Goal: Transaction & Acquisition: Book appointment/travel/reservation

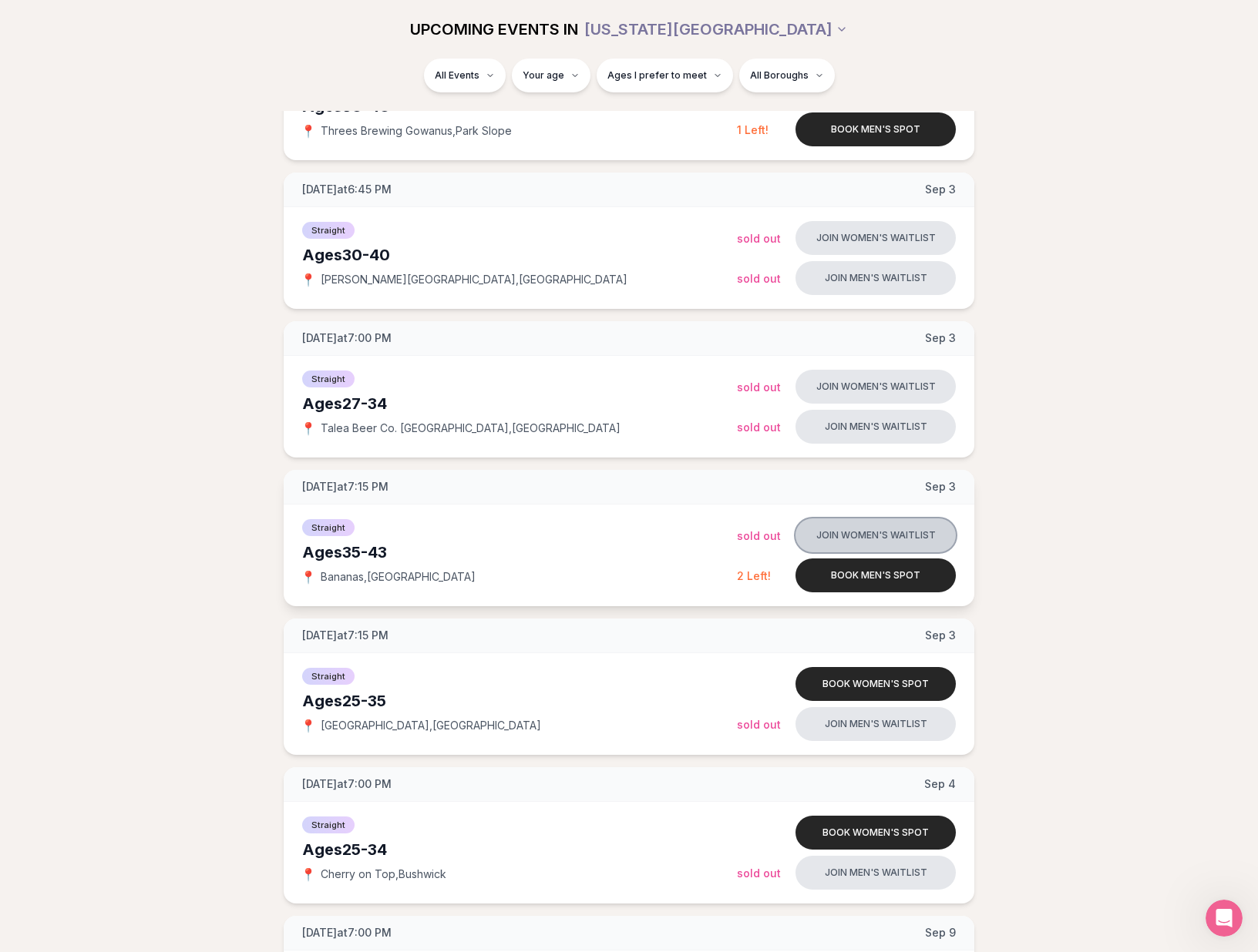
scroll to position [668, 0]
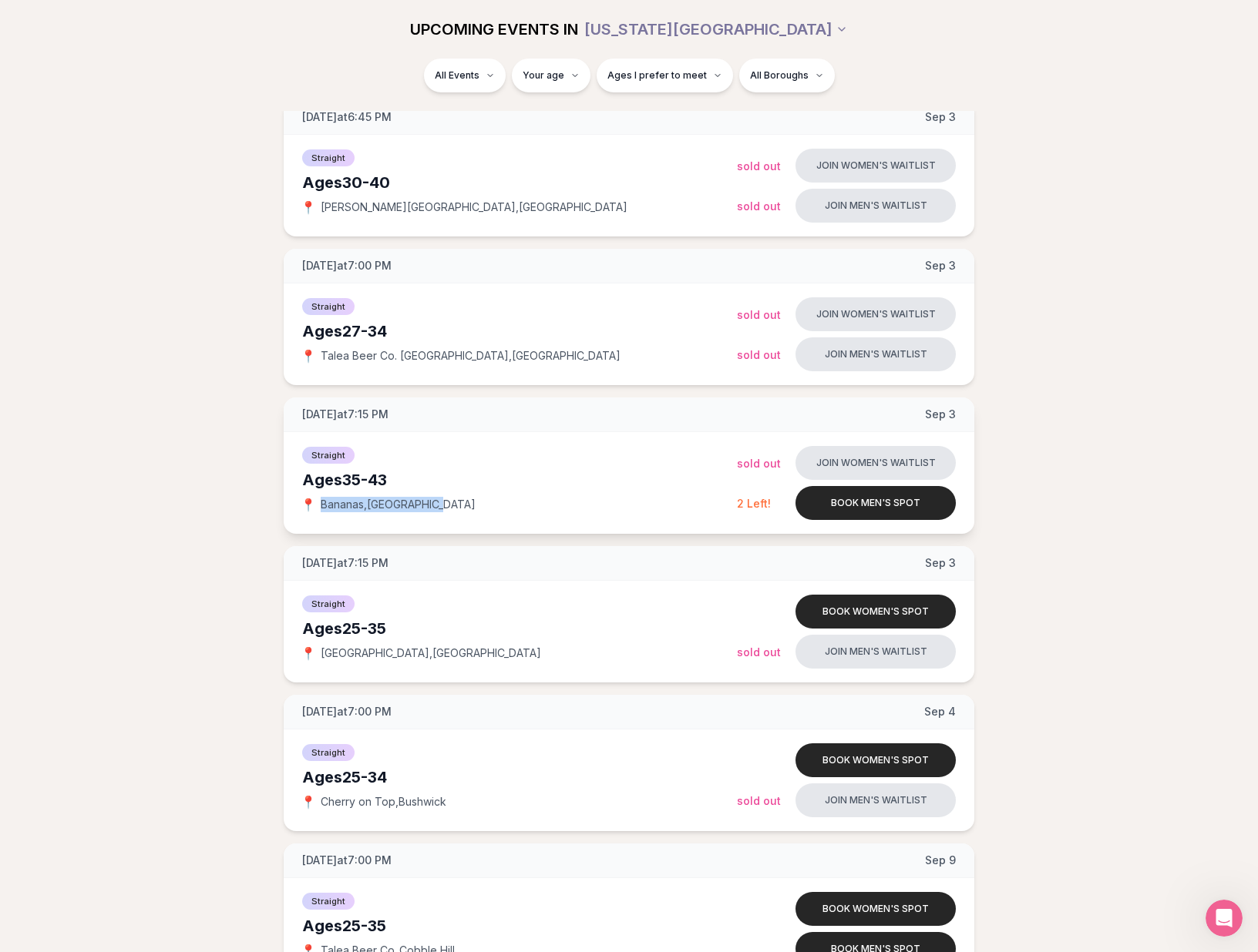
drag, startPoint x: 316, startPoint y: 504, endPoint x: 433, endPoint y: 505, distance: 117.0
click at [433, 505] on div "📍 [GEOGRAPHIC_DATA] , [GEOGRAPHIC_DATA]" at bounding box center [519, 505] width 434 height 16
click at [433, 505] on div "📍 [GEOGRAPHIC_DATA] , [GEOGRAPHIC_DATA]" at bounding box center [519, 505] width 434 height 16
drag, startPoint x: 433, startPoint y: 505, endPoint x: 319, endPoint y: 509, distance: 114.1
click at [319, 509] on div "📍 [GEOGRAPHIC_DATA] , [GEOGRAPHIC_DATA]" at bounding box center [519, 505] width 434 height 16
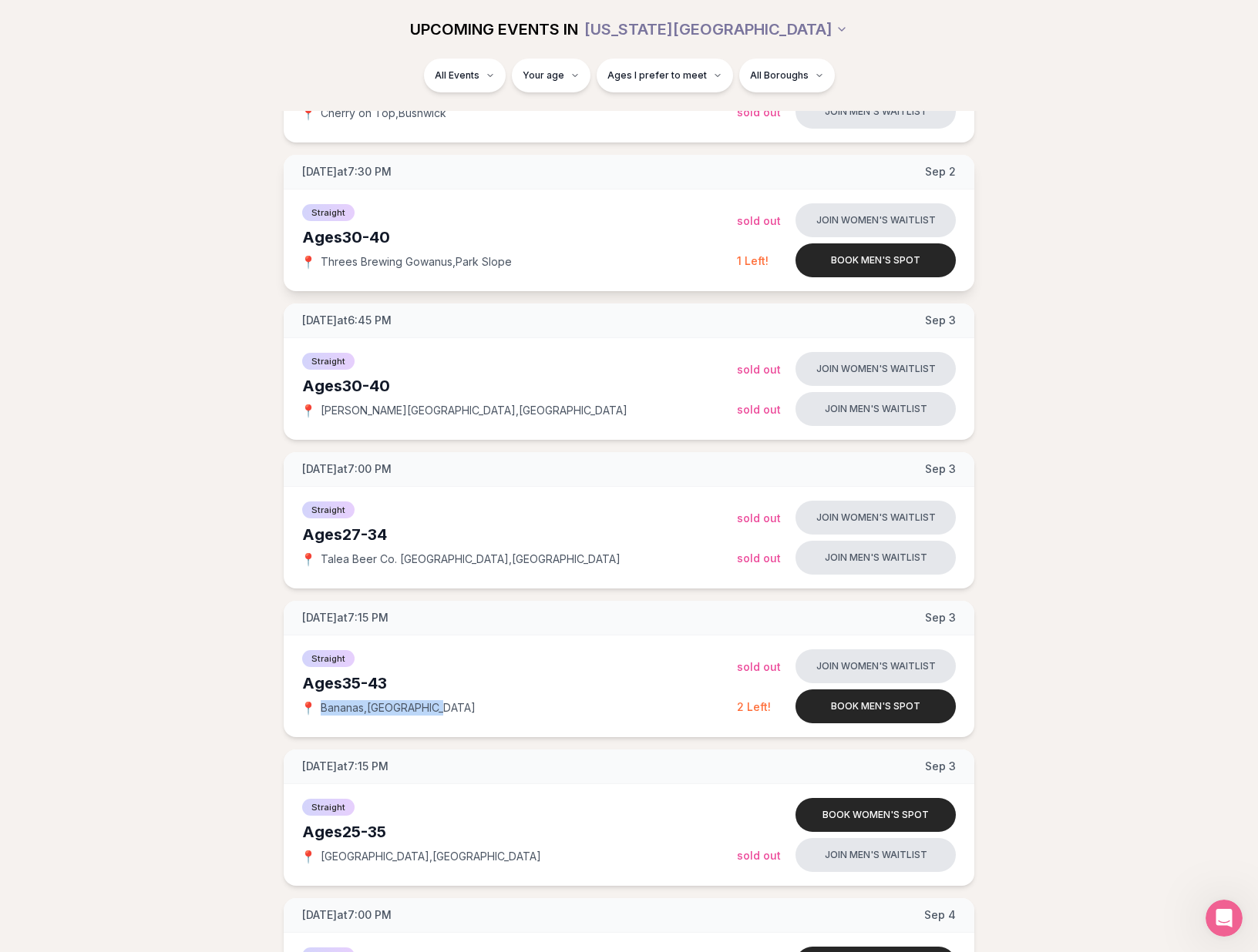
scroll to position [445, 0]
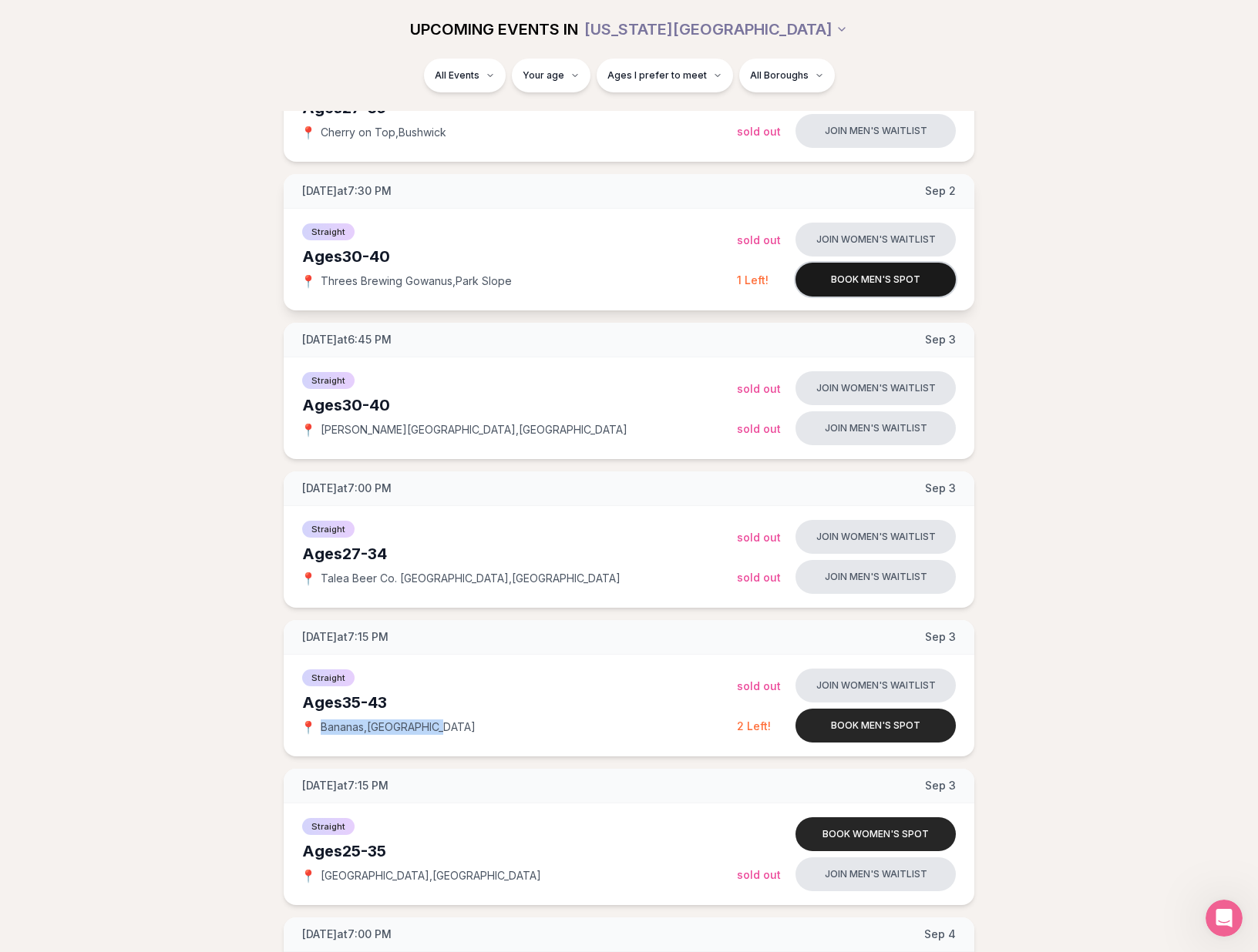
click at [886, 286] on button "Book men's spot" at bounding box center [875, 279] width 160 height 34
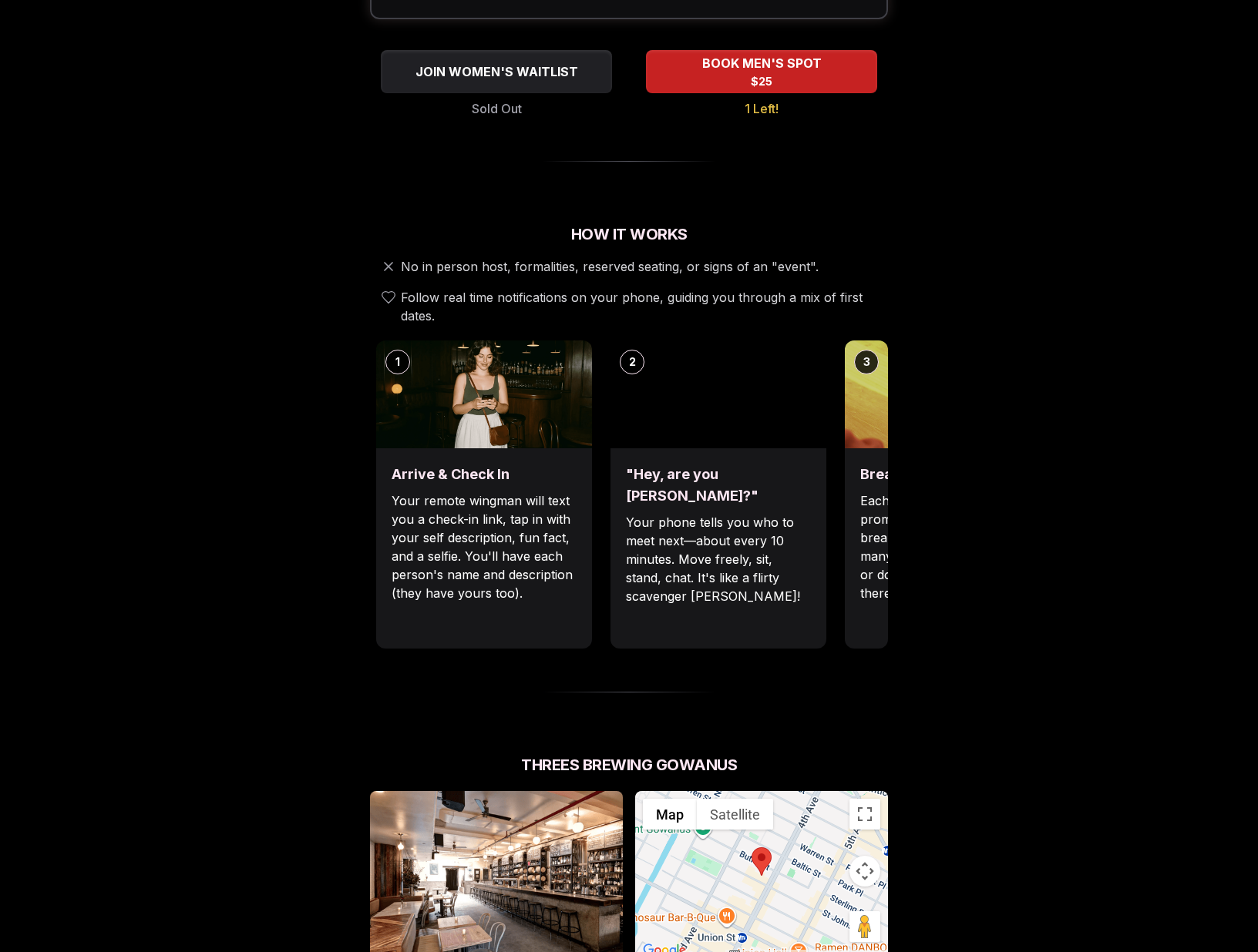
scroll to position [380, 0]
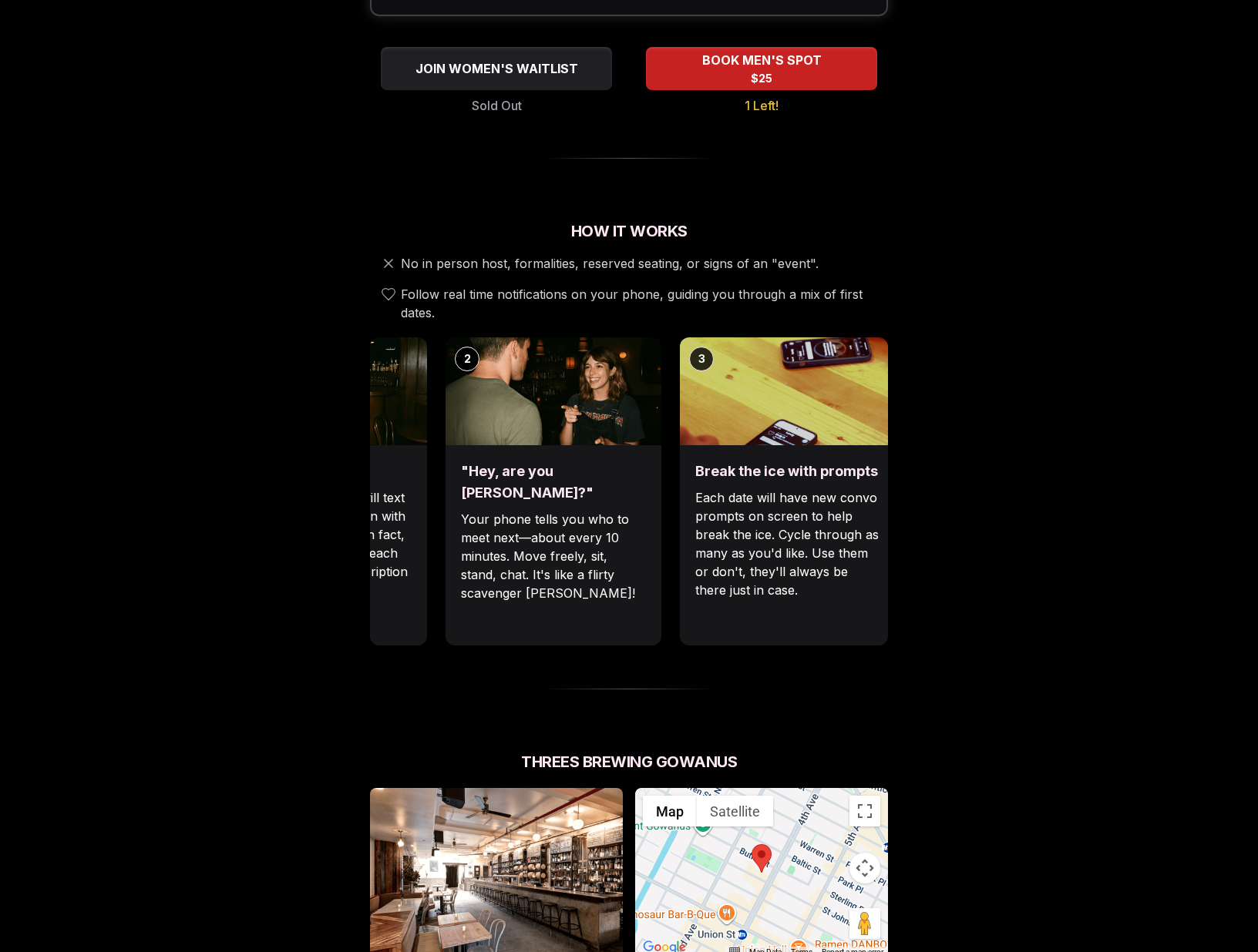
click at [570, 375] on img at bounding box center [553, 392] width 216 height 108
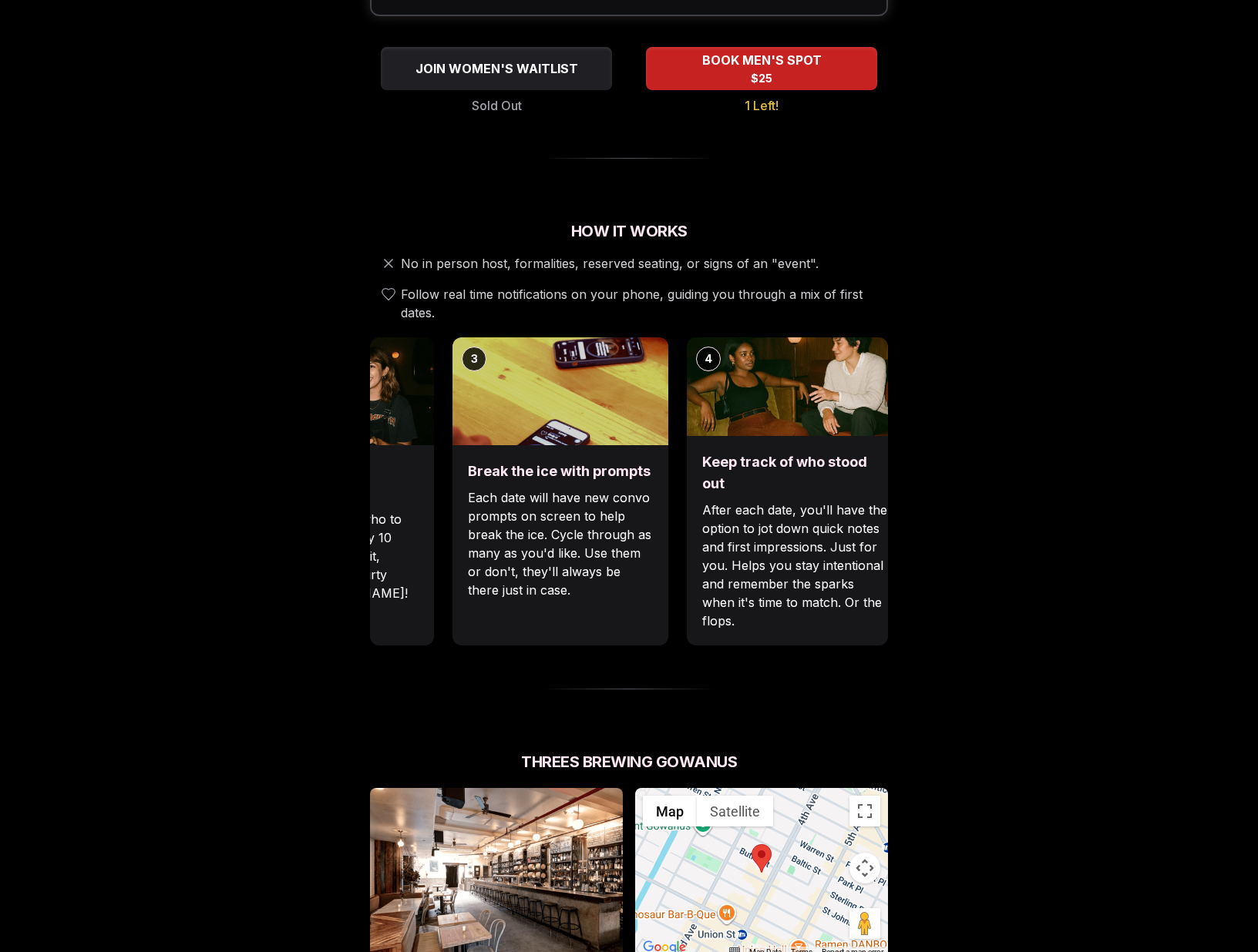
click at [550, 377] on img at bounding box center [560, 392] width 216 height 108
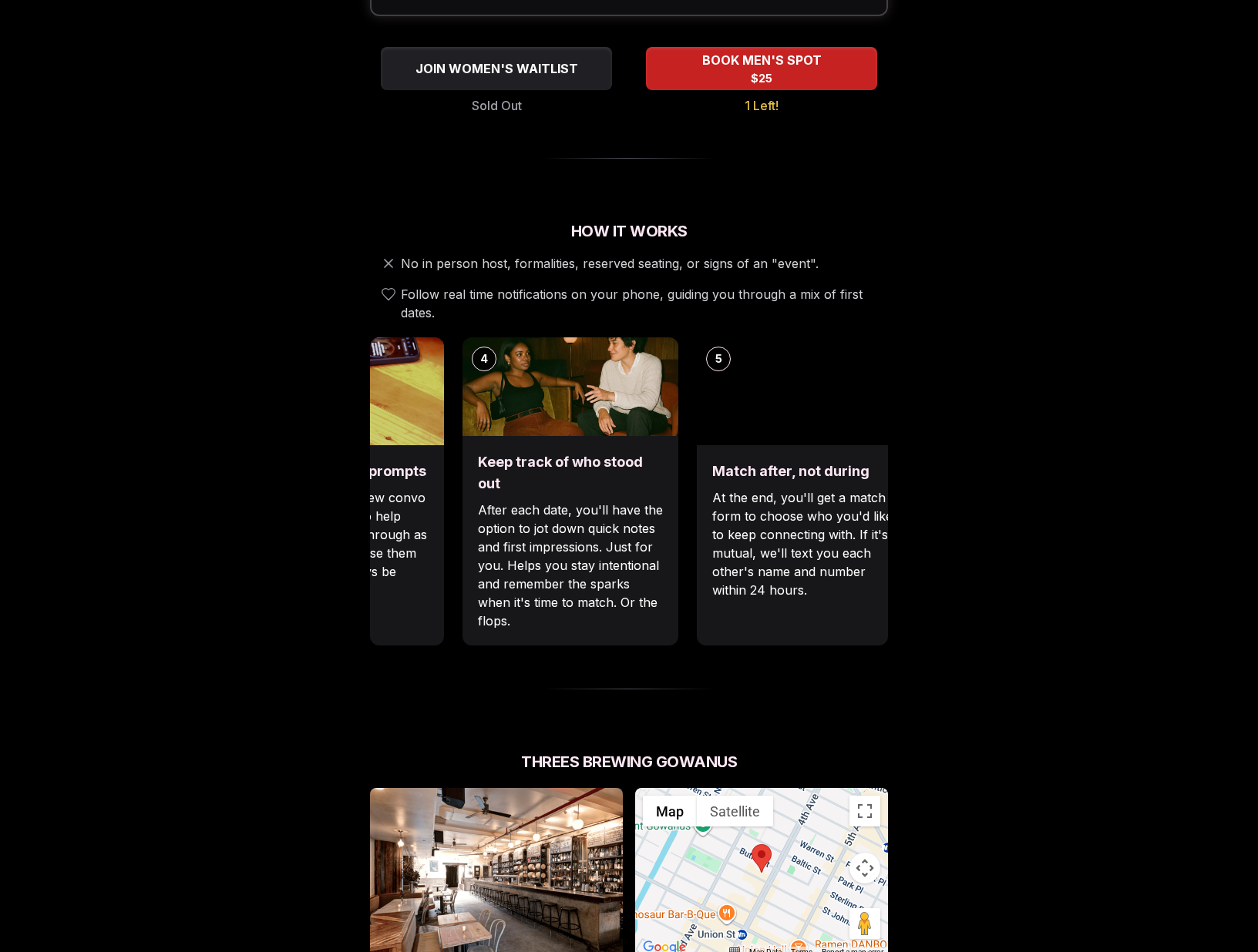
click at [524, 373] on img at bounding box center [570, 387] width 216 height 99
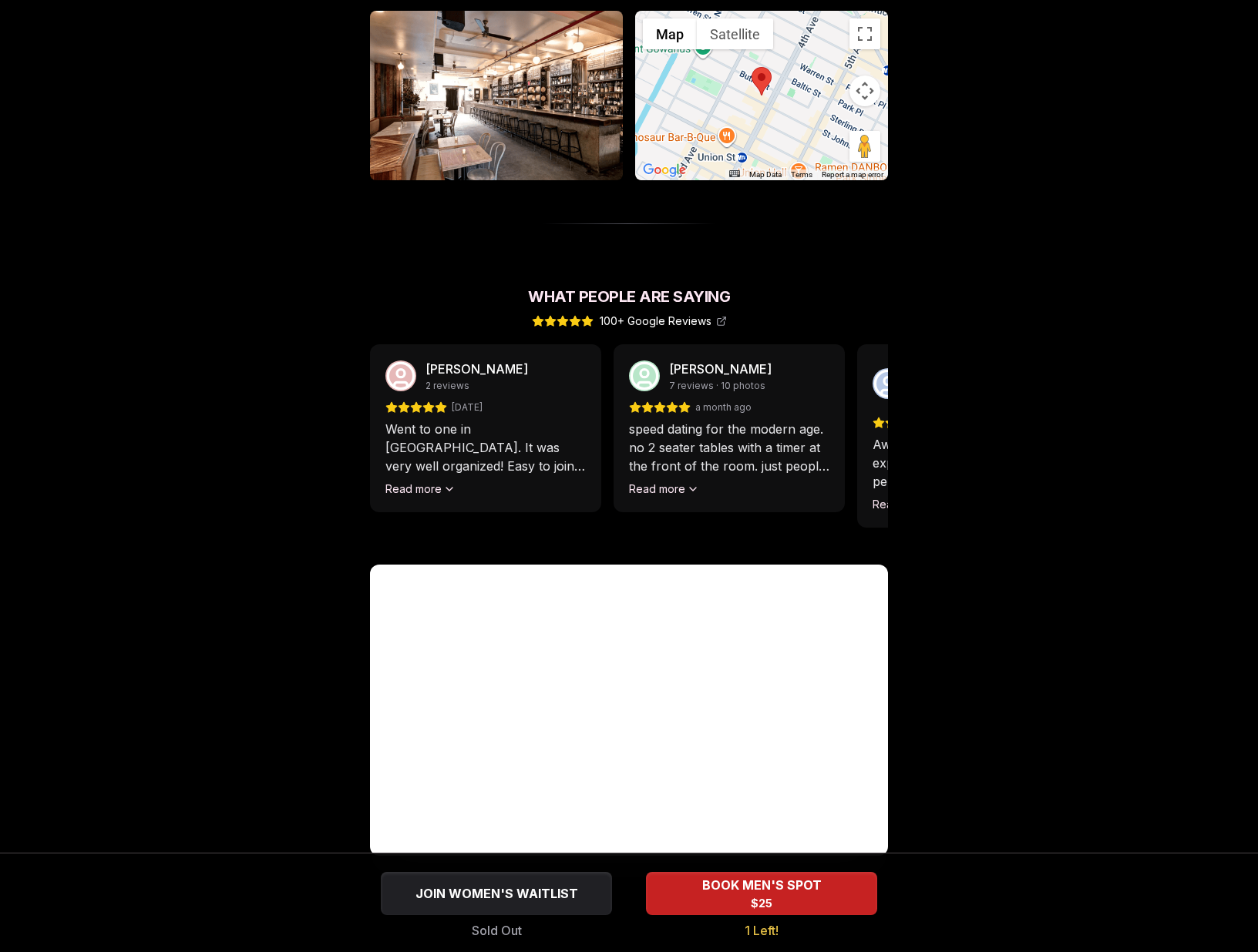
scroll to position [1157, 0]
